Goal: Find specific page/section: Find specific page/section

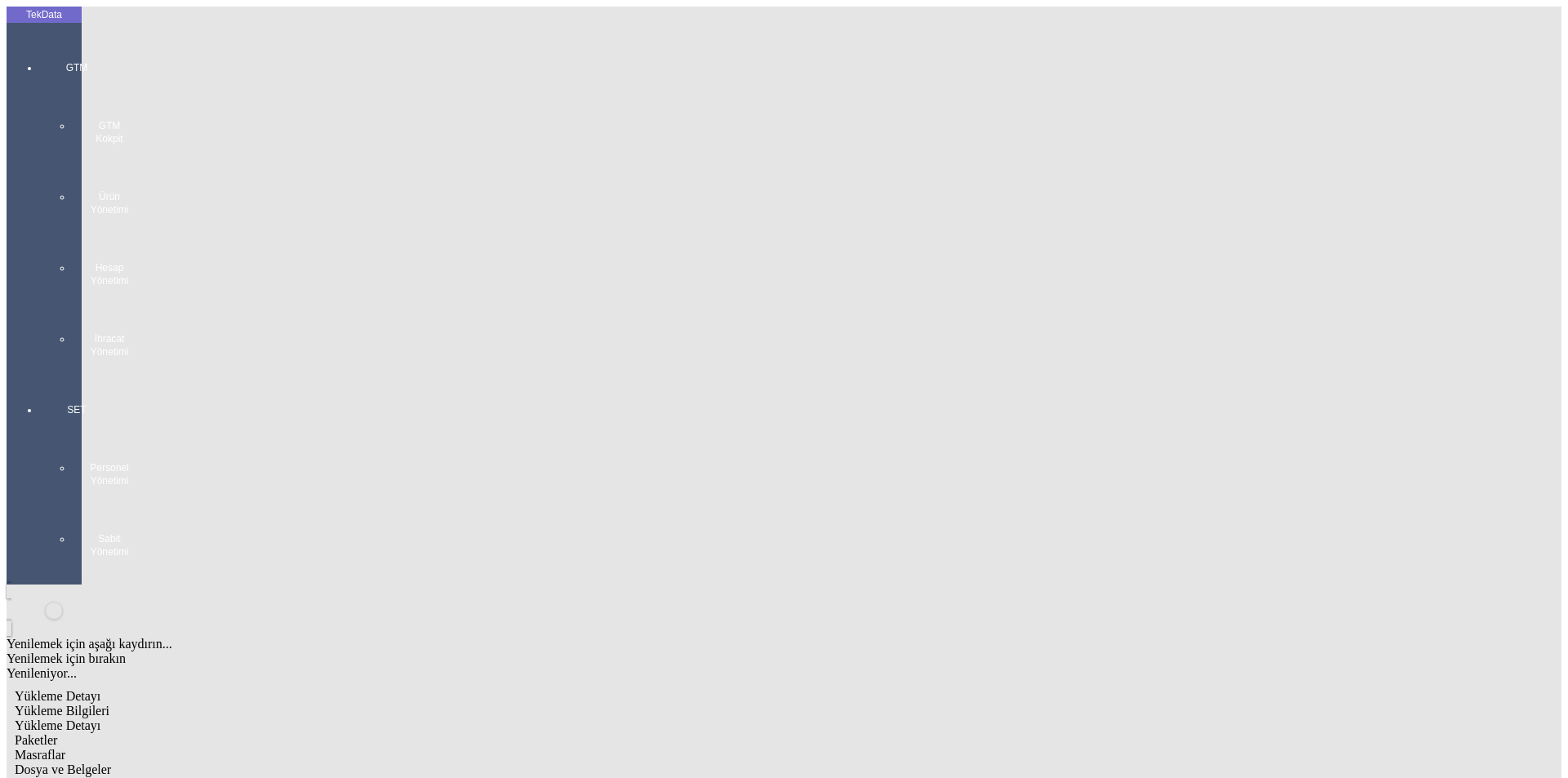
click at [52, 54] on div "GTM GTM Kokpit Ürün Yönetimi Hesap Yönetimi İhracat Yönetimi" at bounding box center [77, 203] width 75 height 342
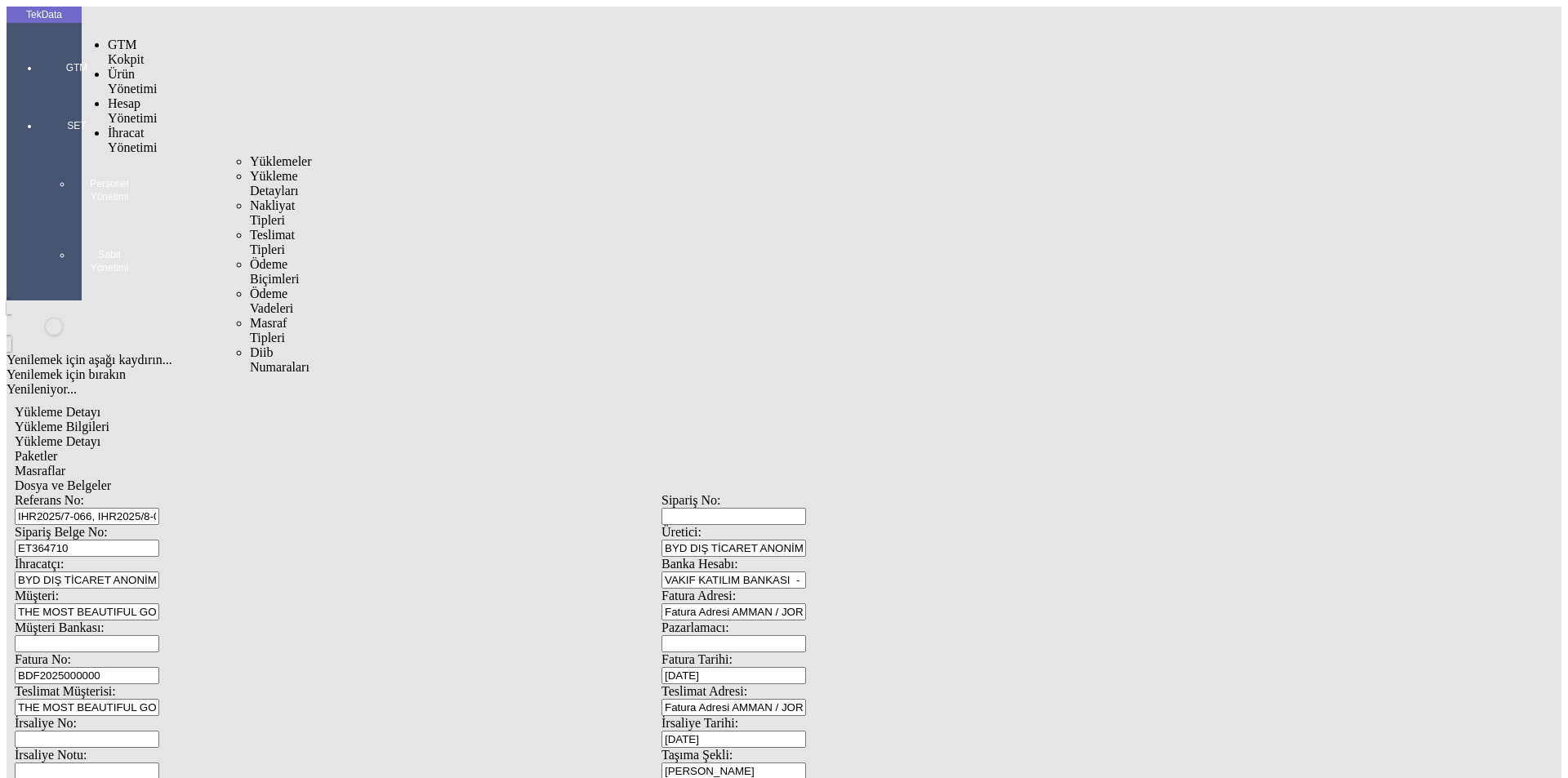
drag, startPoint x: 126, startPoint y: 95, endPoint x: 214, endPoint y: 100, distance: 88.1
click at [127, 125] on span "İhracat Yönetimi" at bounding box center [131, 140] width 49 height 29
click at [250, 154] on span "Yüklemeler" at bounding box center [281, 161] width 62 height 14
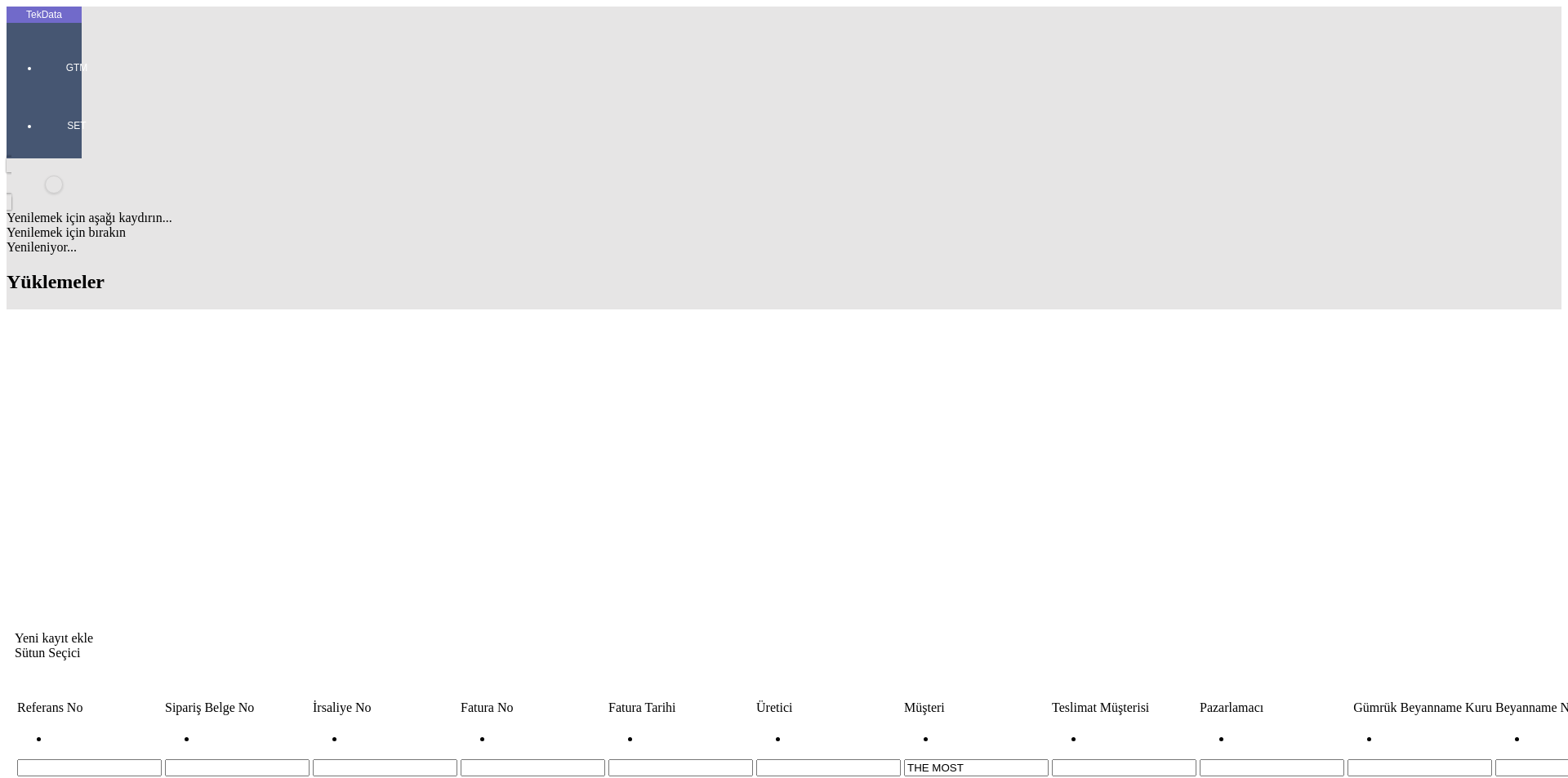
drag, startPoint x: 922, startPoint y: 124, endPoint x: 818, endPoint y: 127, distance: 104.0
click at [824, 717] on tr "THE MOST" at bounding box center [1245, 747] width 2457 height 60
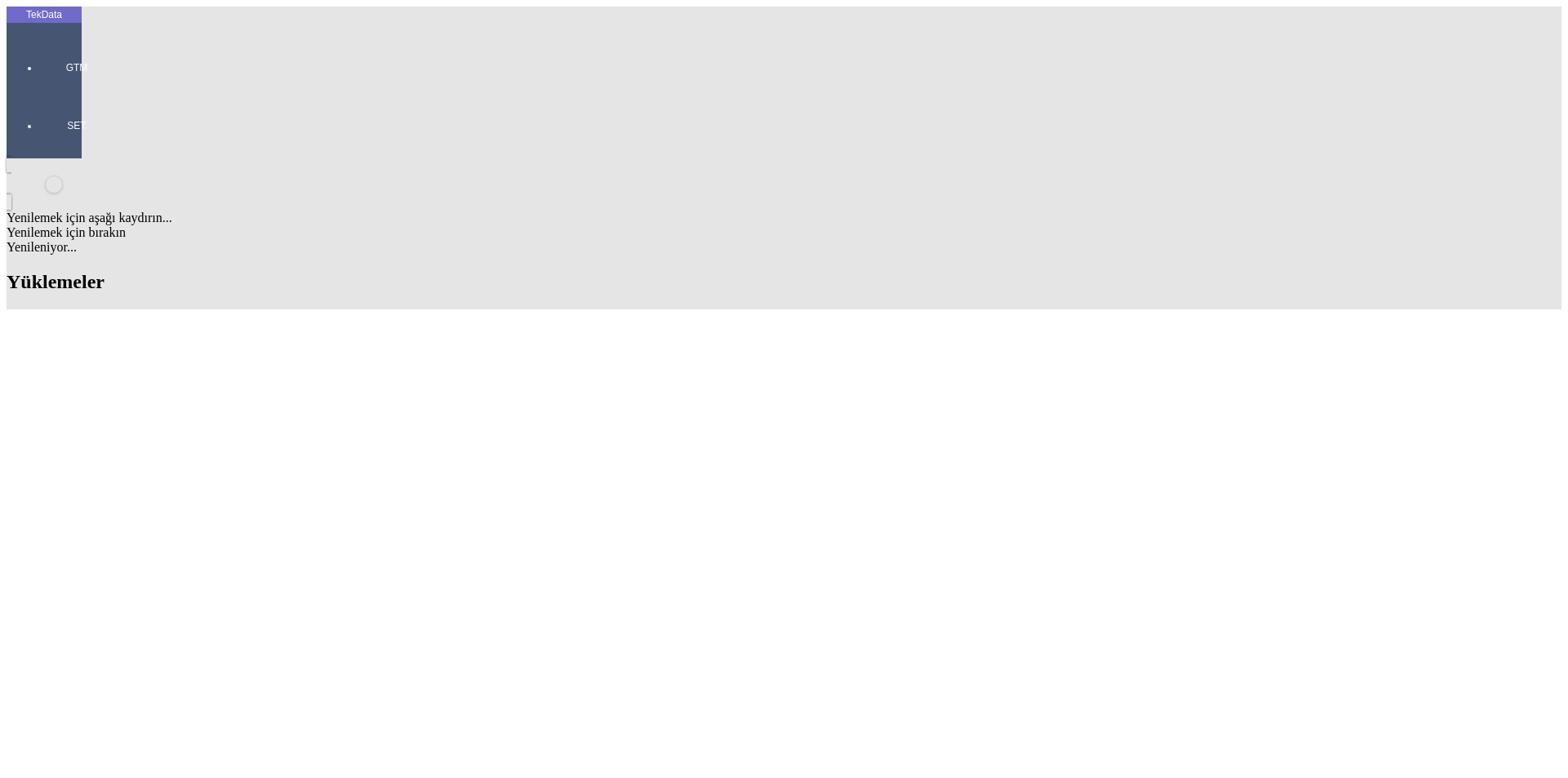
scroll to position [628, 0]
drag, startPoint x: 478, startPoint y: 603, endPoint x: 429, endPoint y: 602, distance: 49.0
copy tr "ET365353"
